Goal: Task Accomplishment & Management: Use online tool/utility

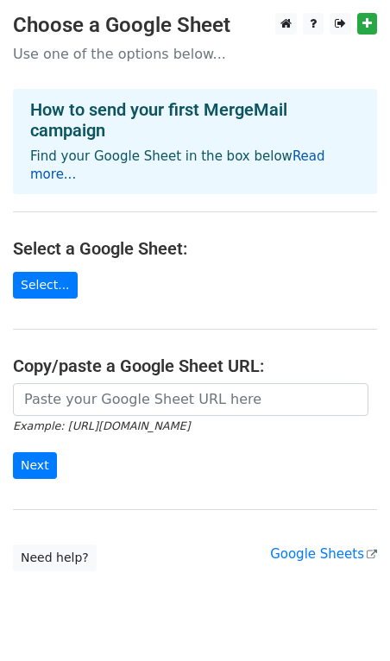
click at [278, 159] on link "Read more..." at bounding box center [177, 165] width 295 height 34
click at [50, 272] on link "Select..." at bounding box center [45, 285] width 65 height 27
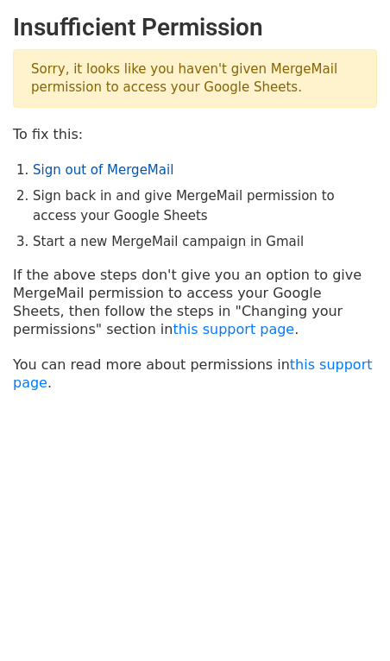
click at [106, 173] on link "Sign out of MergeMail" at bounding box center [103, 170] width 141 height 16
click at [117, 166] on link "Sign out of MergeMail" at bounding box center [103, 170] width 141 height 16
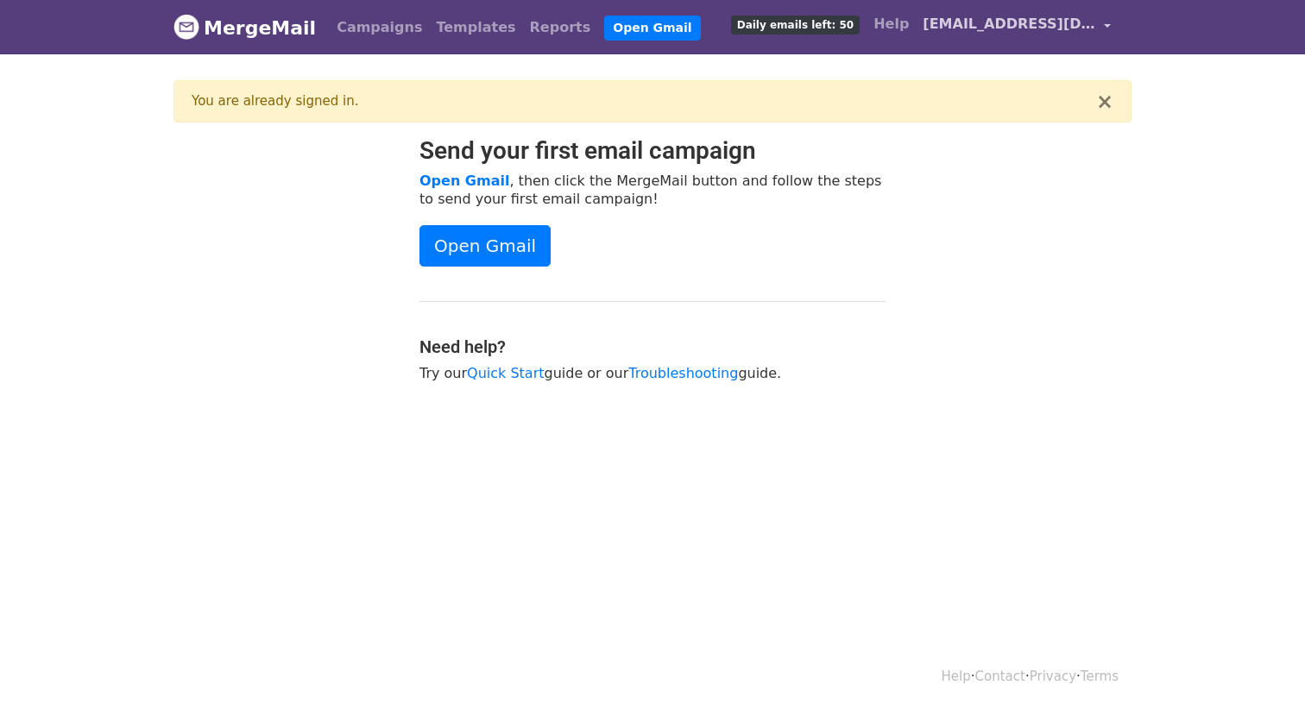
click at [1101, 25] on link "[EMAIL_ADDRESS][DOMAIN_NAME]" at bounding box center [1017, 27] width 202 height 41
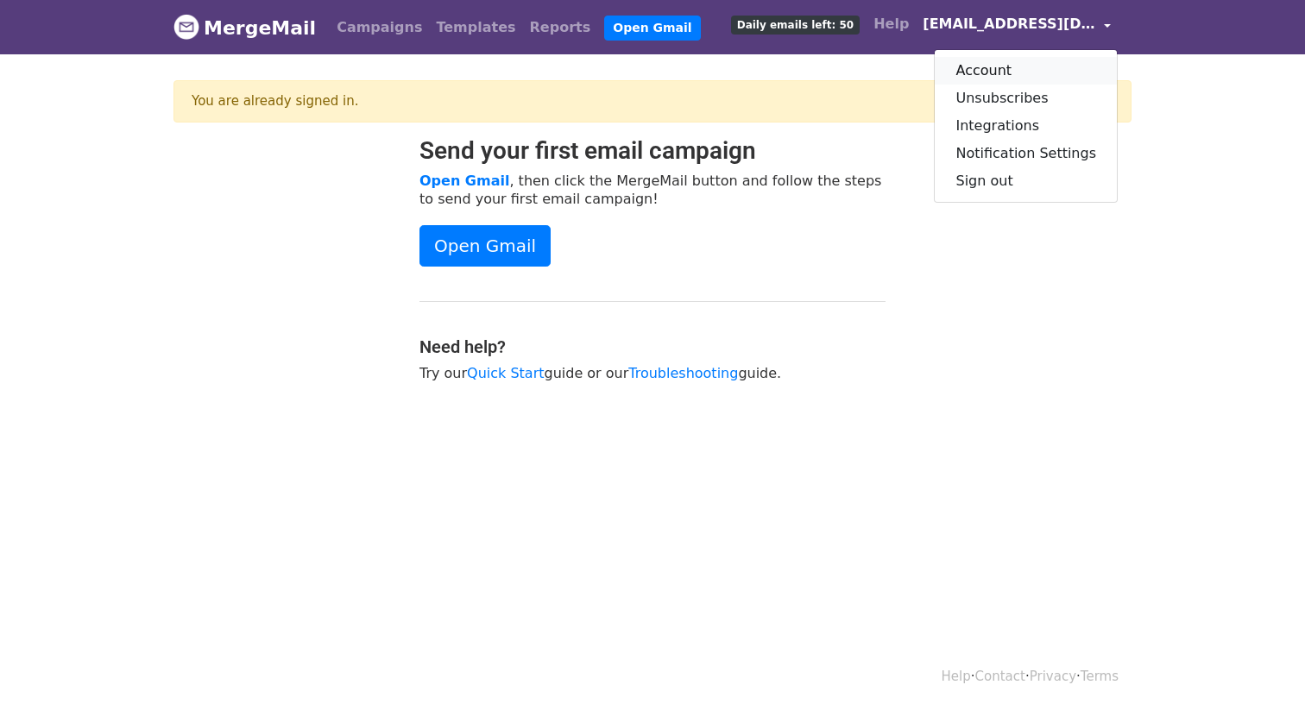
click at [1012, 76] on link "Account" at bounding box center [1026, 71] width 182 height 28
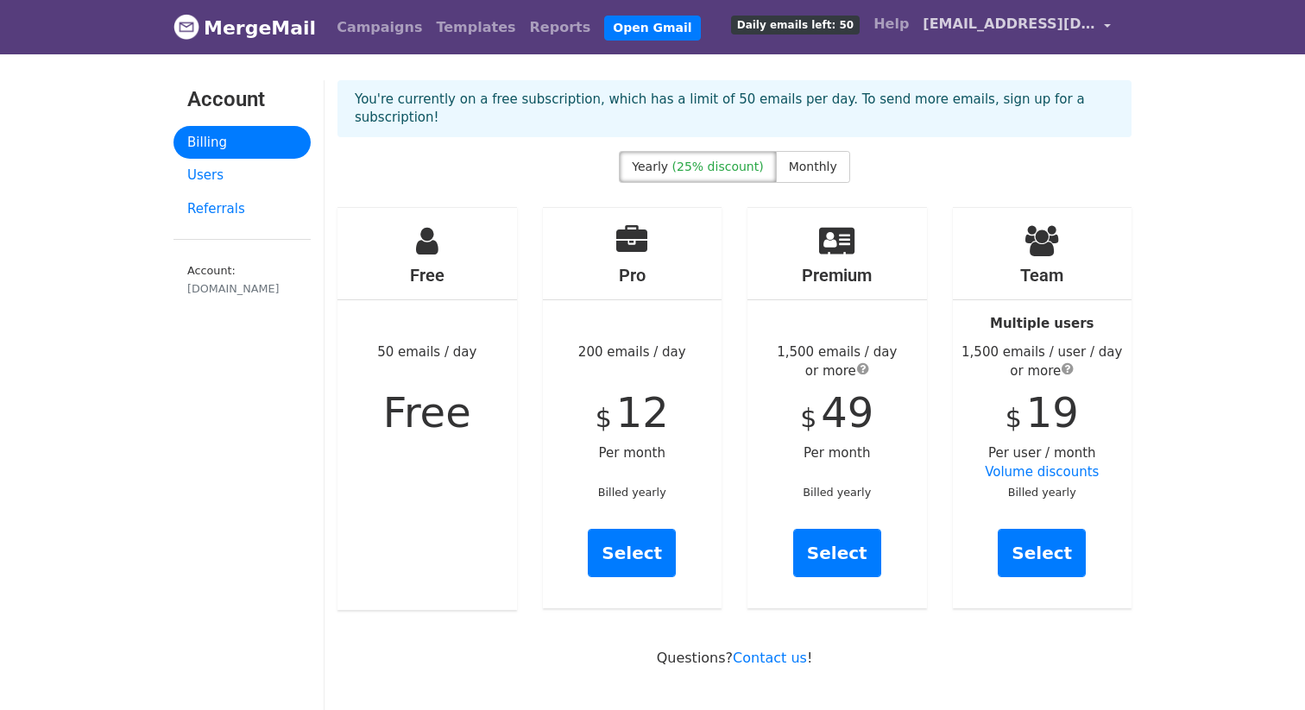
click at [1109, 27] on link "[EMAIL_ADDRESS][DOMAIN_NAME]" at bounding box center [1017, 27] width 202 height 41
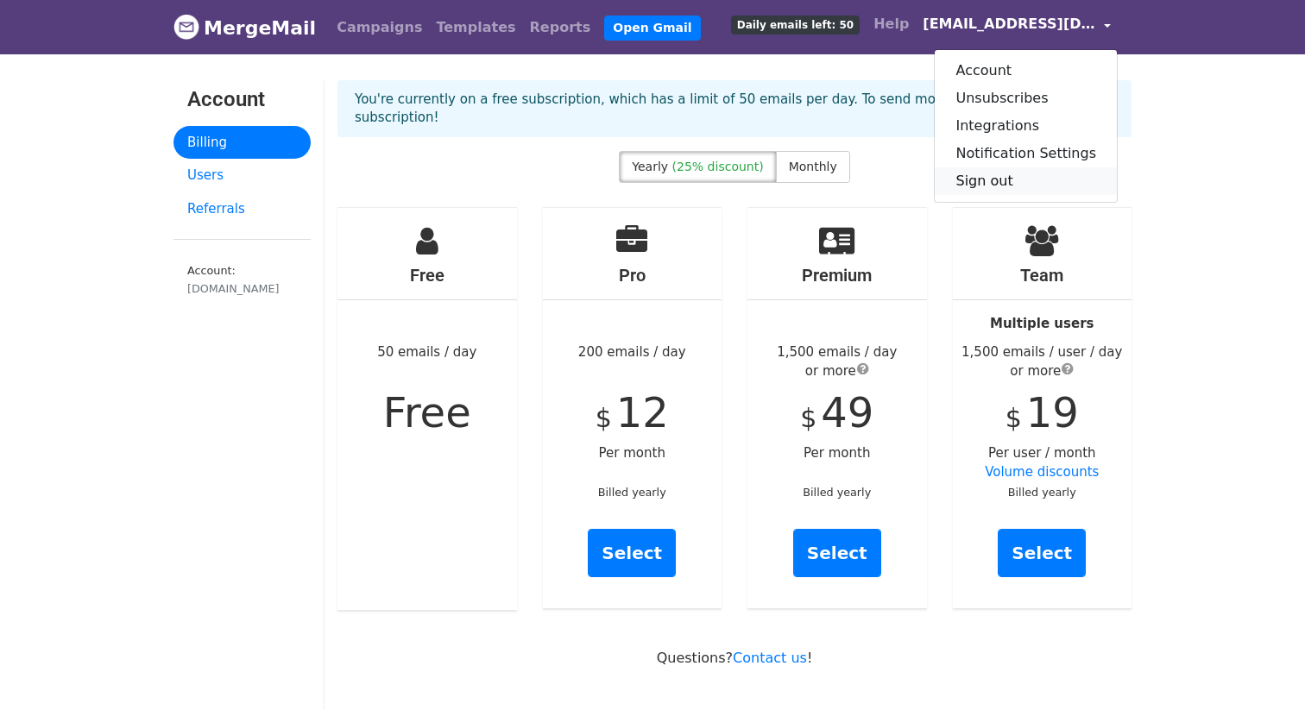
click at [1004, 185] on link "Sign out" at bounding box center [1026, 181] width 182 height 28
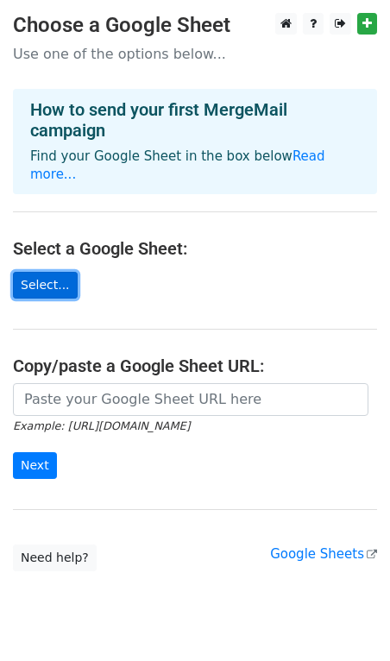
click at [55, 272] on link "Select..." at bounding box center [45, 285] width 65 height 27
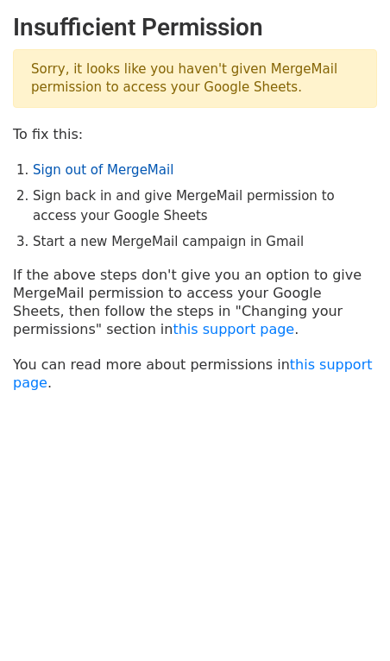
click at [112, 173] on link "Sign out of MergeMail" at bounding box center [103, 170] width 141 height 16
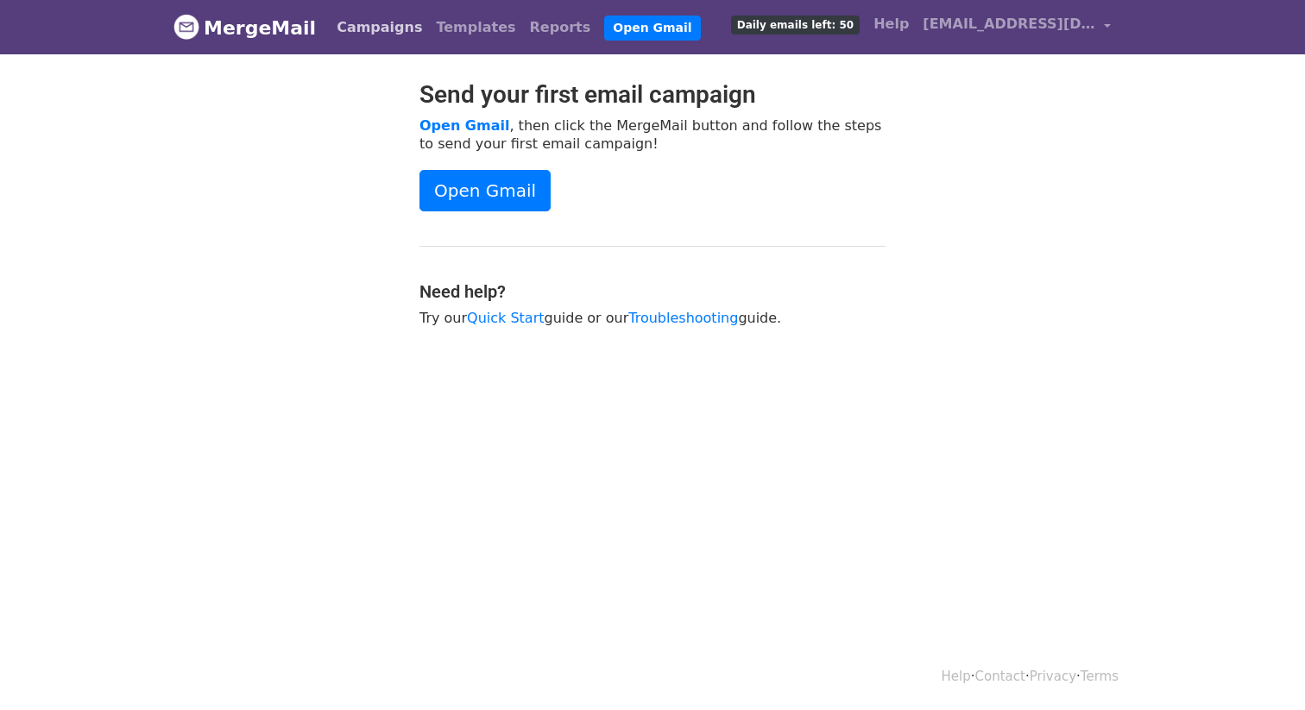
click at [362, 26] on link "Campaigns" at bounding box center [379, 27] width 99 height 35
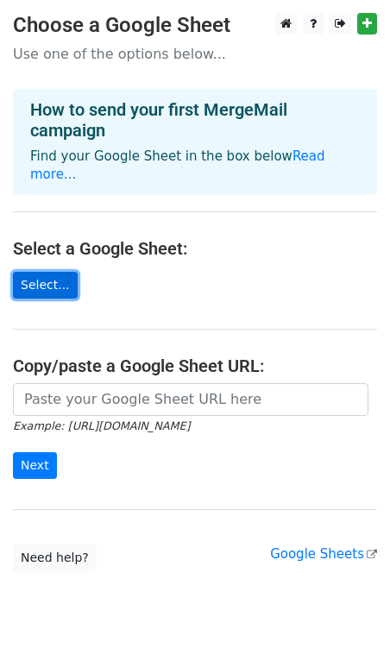
click at [53, 272] on link "Select..." at bounding box center [45, 285] width 65 height 27
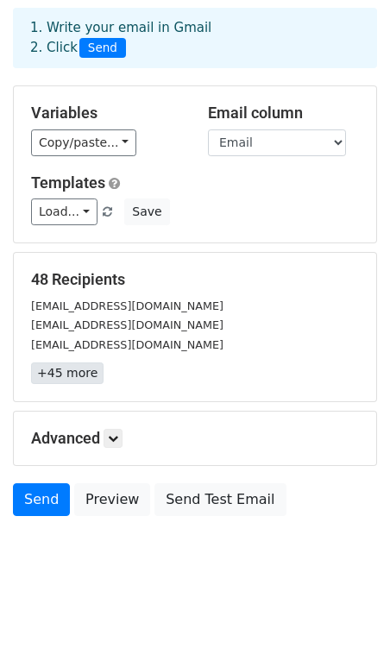
scroll to position [78, 0]
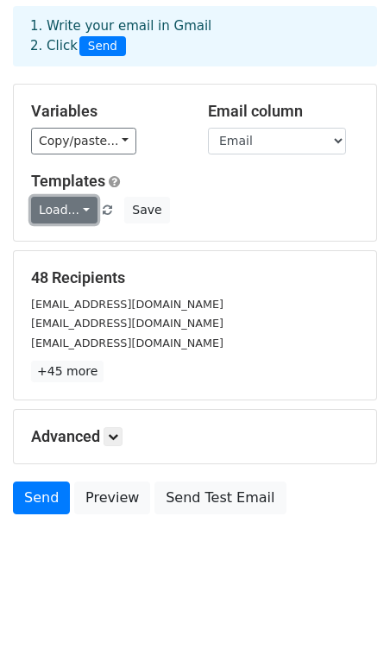
click at [68, 207] on link "Load..." at bounding box center [64, 210] width 66 height 27
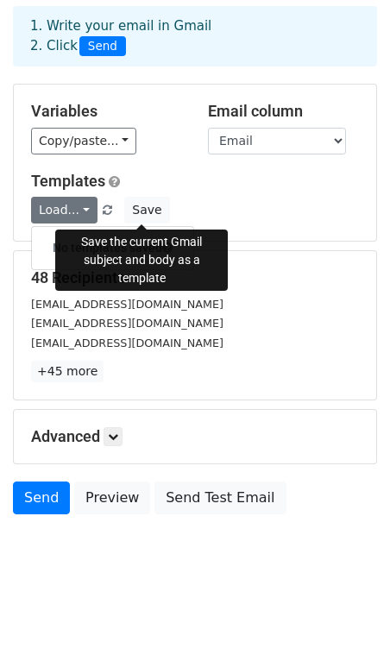
click at [178, 211] on div "Load... No templates saved Save" at bounding box center [195, 210] width 354 height 27
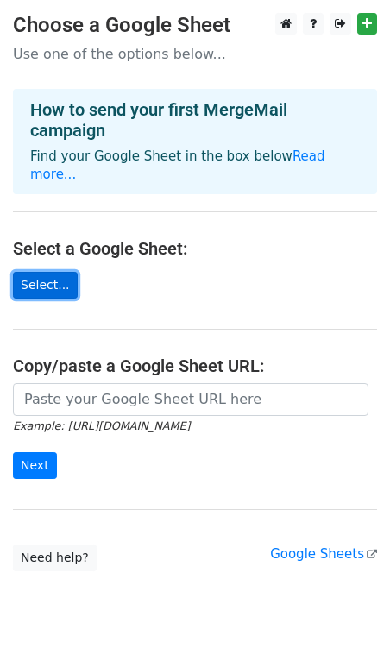
click at [57, 272] on link "Select..." at bounding box center [45, 285] width 65 height 27
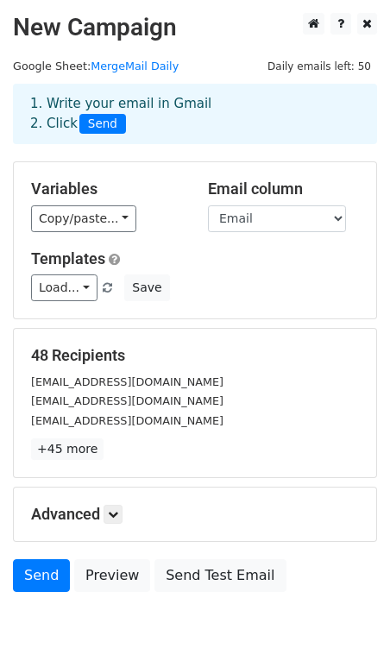
scroll to position [78, 0]
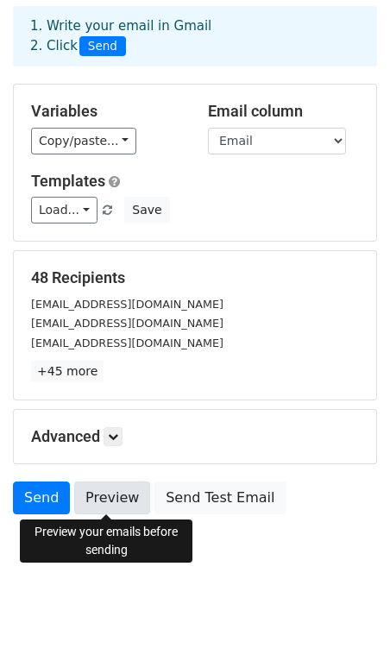
click at [100, 507] on link "Preview" at bounding box center [112, 498] width 76 height 33
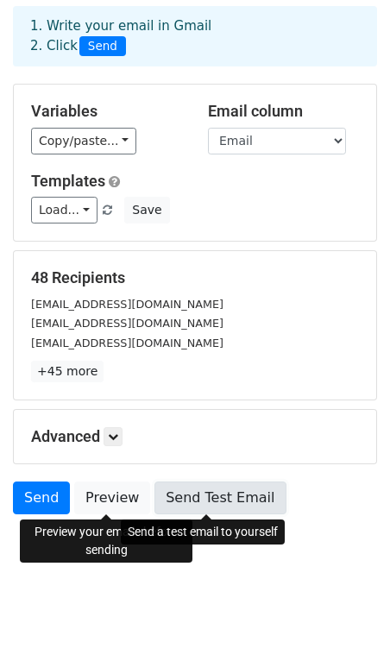
click at [213, 495] on link "Send Test Email" at bounding box center [219, 498] width 131 height 33
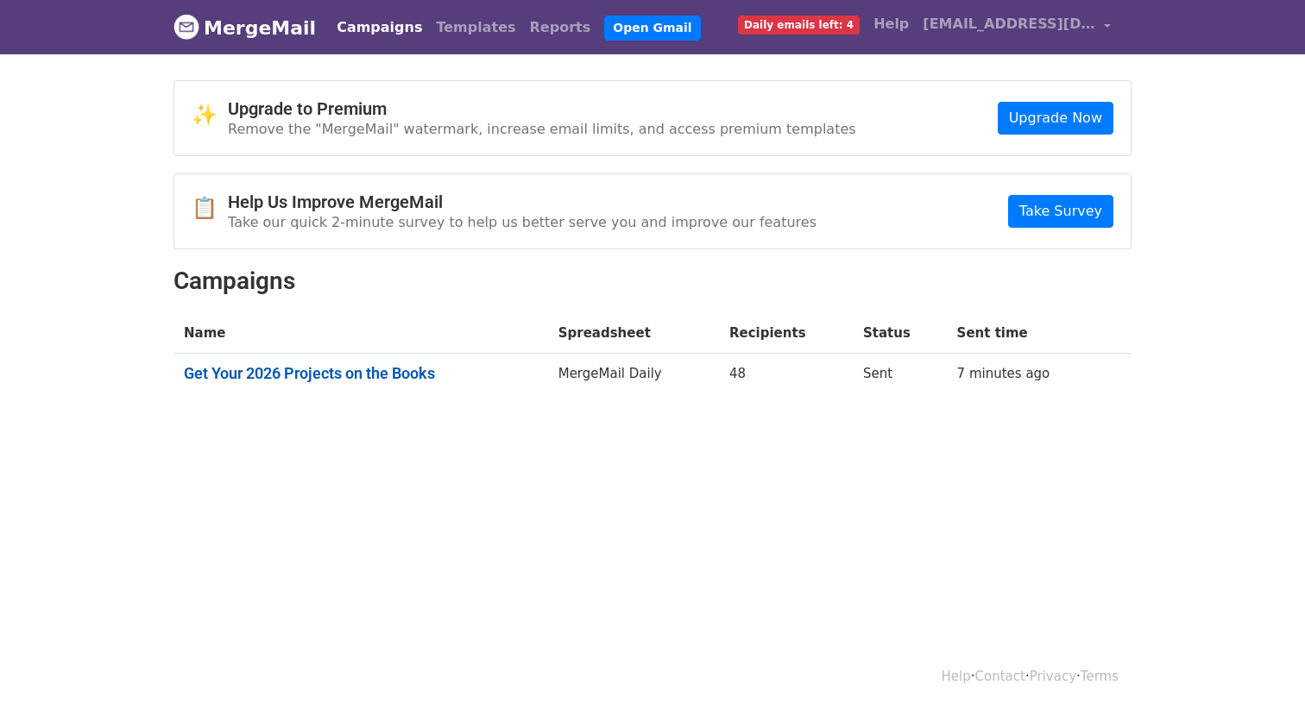
click at [487, 371] on link "Get Your 2026 Projects on the Books" at bounding box center [361, 373] width 354 height 19
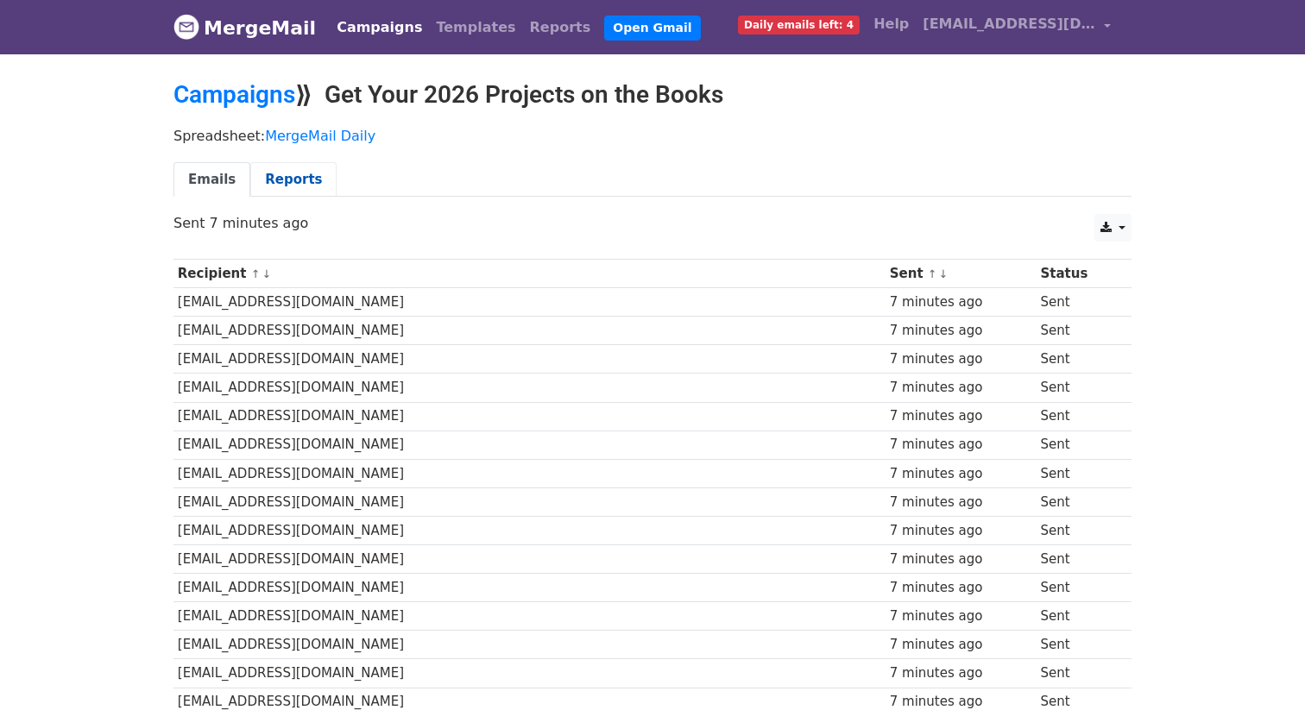
click at [269, 181] on link "Reports" at bounding box center [293, 179] width 86 height 35
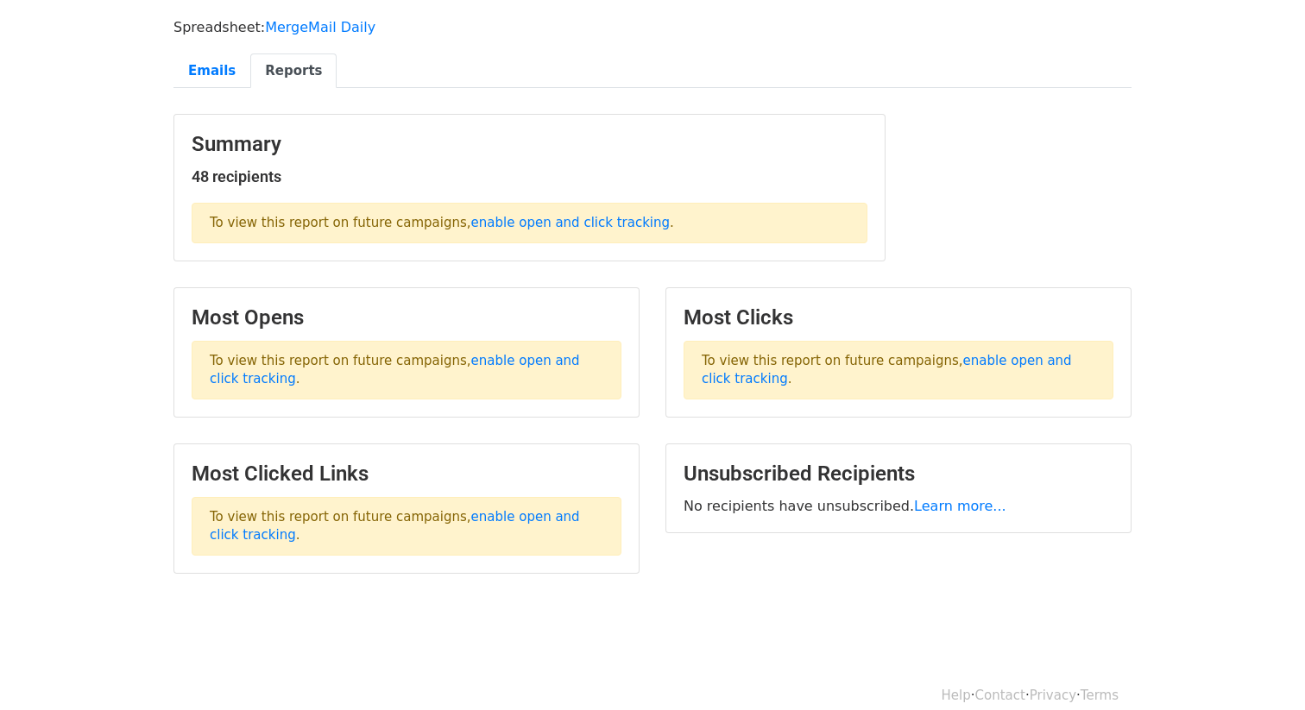
scroll to position [123, 0]
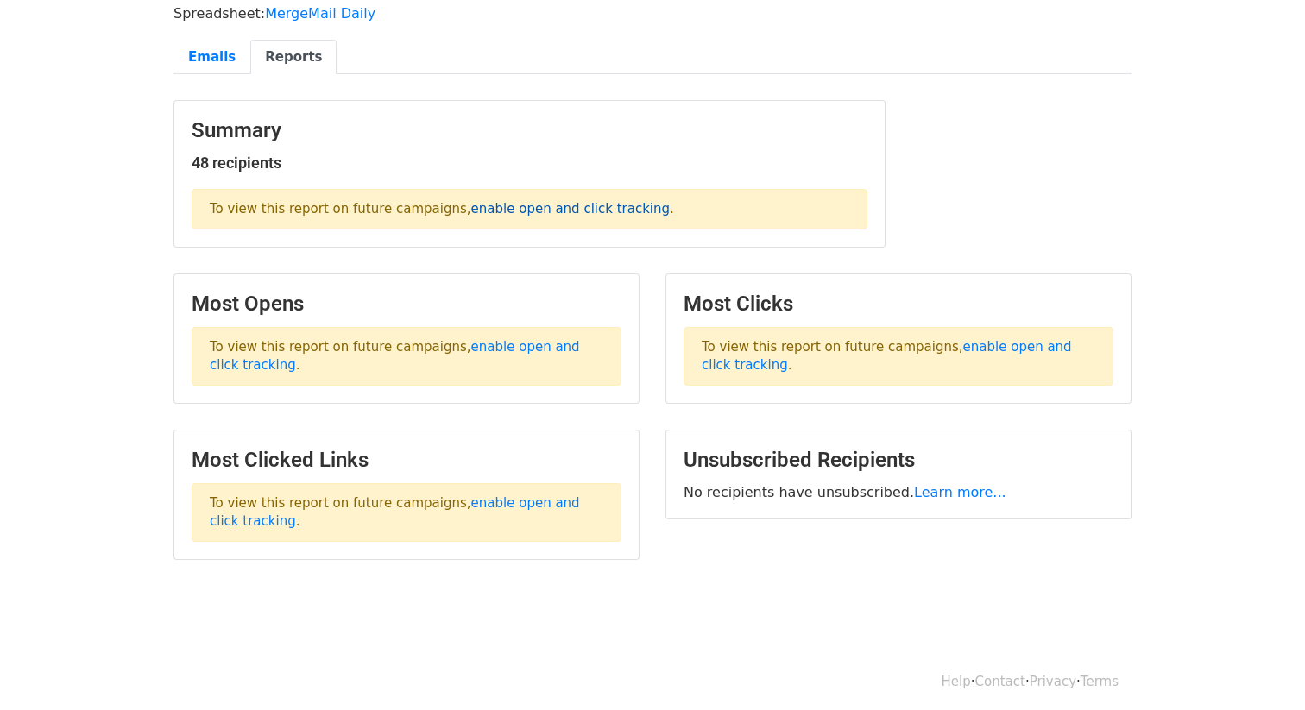
click at [533, 210] on link "enable open and click tracking" at bounding box center [570, 209] width 198 height 16
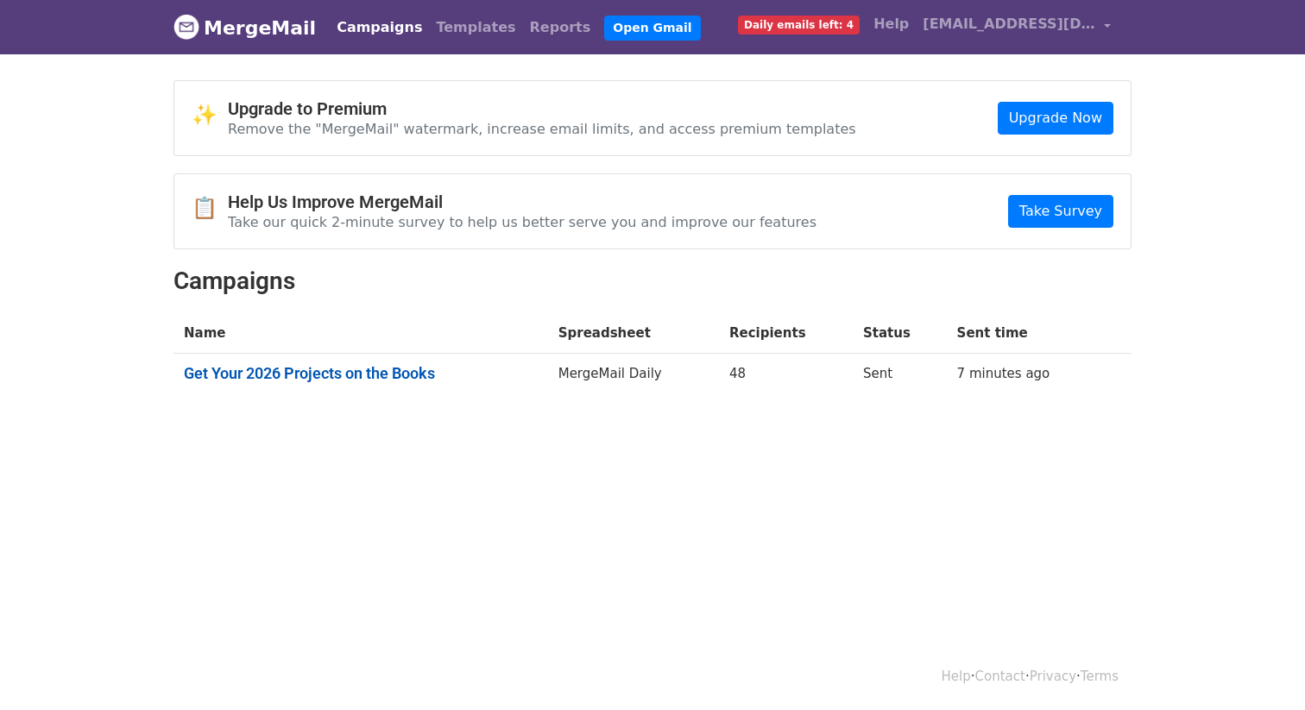
click at [389, 372] on link "Get Your 2026 Projects on the Books" at bounding box center [361, 373] width 354 height 19
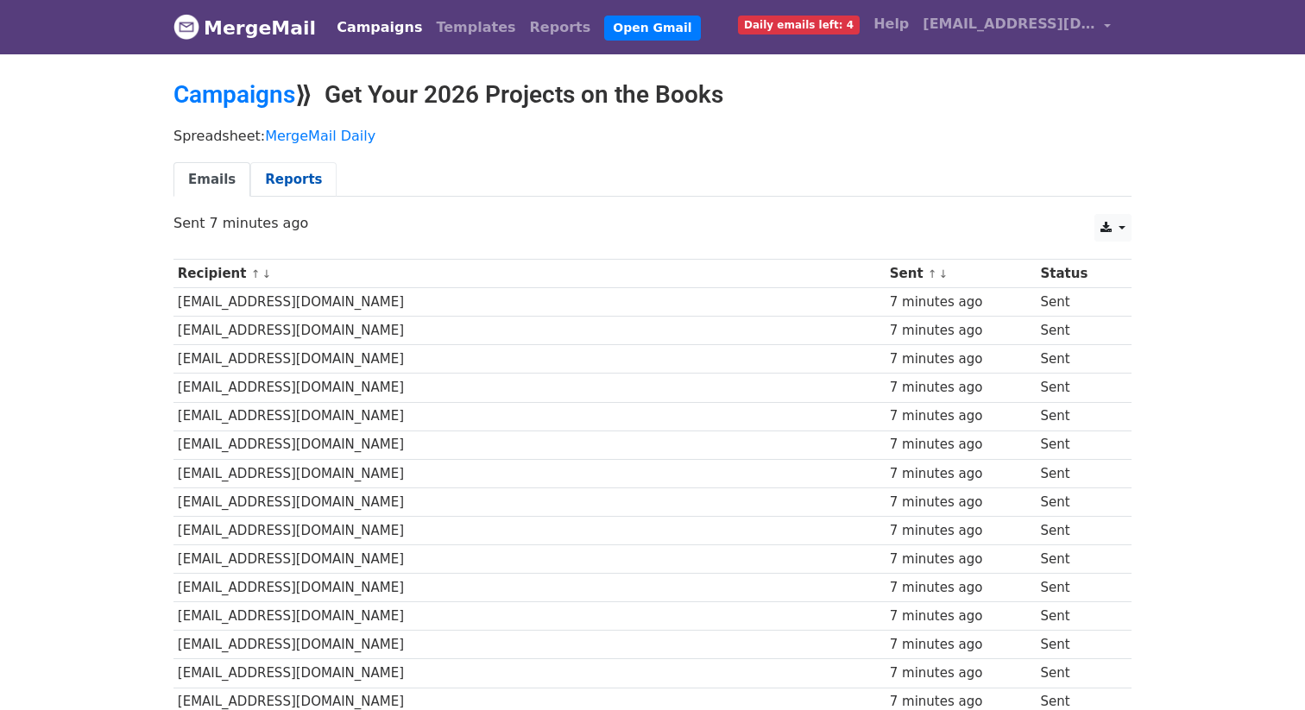
click at [287, 175] on link "Reports" at bounding box center [293, 179] width 86 height 35
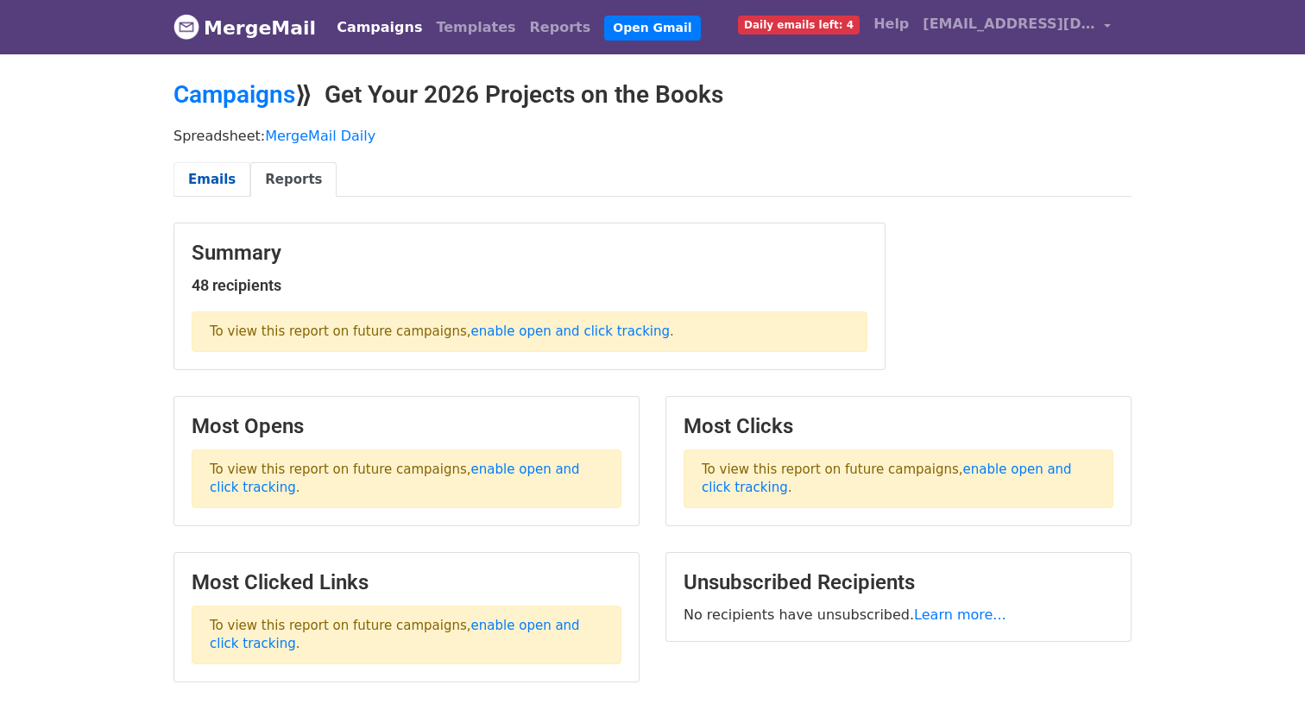
click at [211, 183] on link "Emails" at bounding box center [211, 179] width 77 height 35
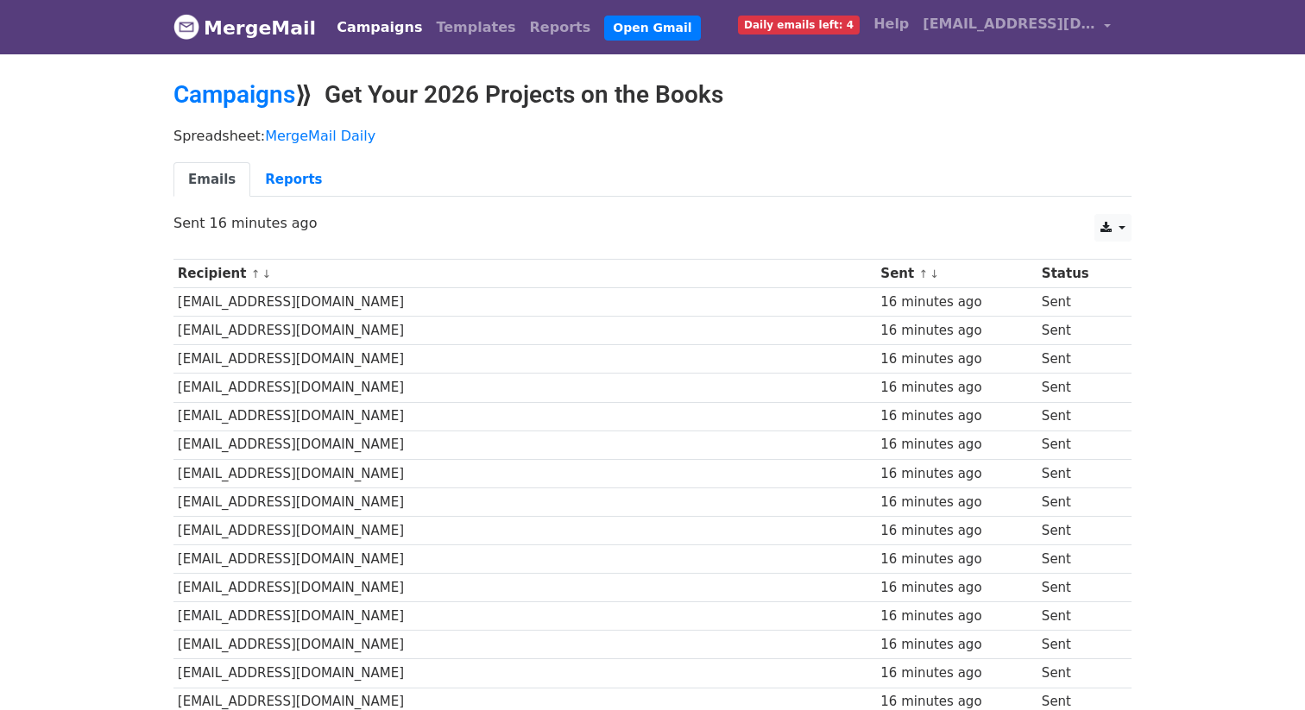
click at [270, 27] on link "MergeMail" at bounding box center [244, 27] width 142 height 36
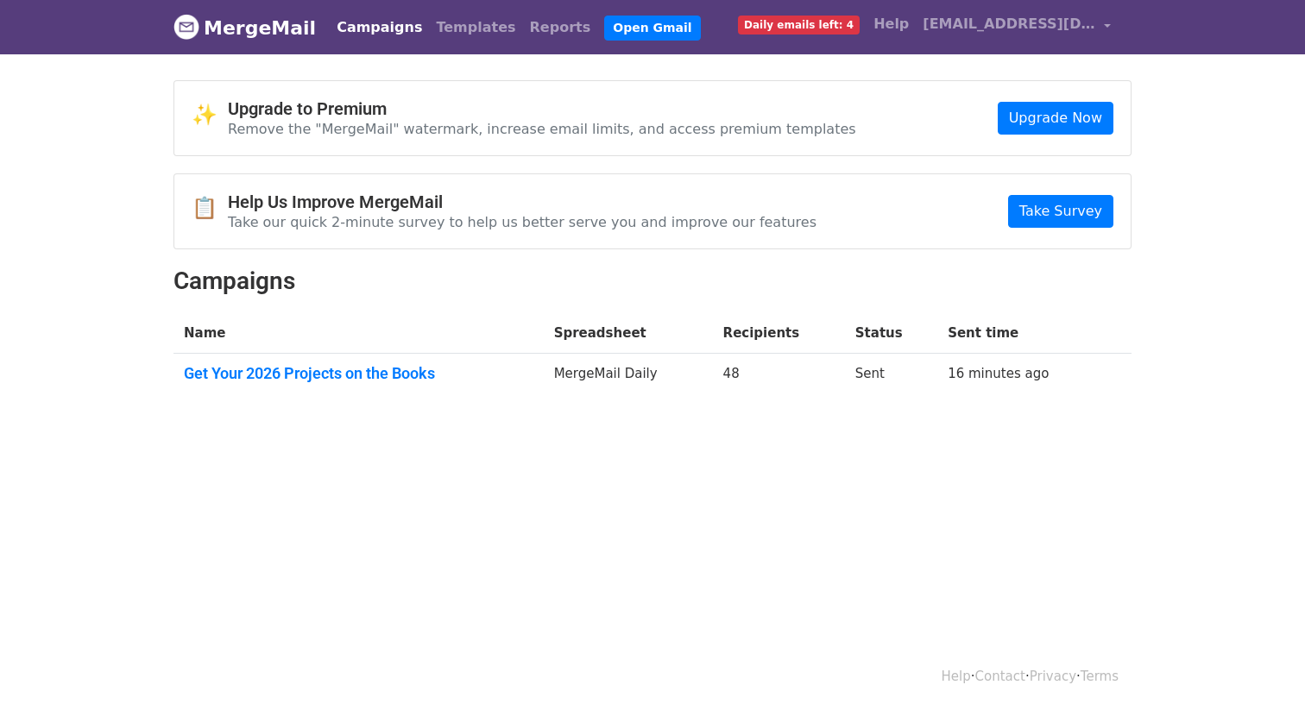
click at [1172, 175] on body "MergeMail Campaigns Templates Reports Open Gmail Daily emails left: 4 Help [EMA…" at bounding box center [652, 241] width 1305 height 483
